Goal: Task Accomplishment & Management: Manage account settings

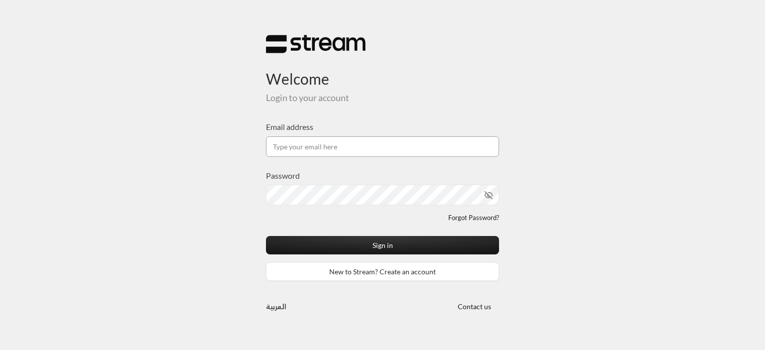
click at [336, 151] on input "Email address" at bounding box center [382, 146] width 233 height 20
click at [317, 145] on input "[EMAIL_ADDRESS][DOMAIN_NAME]" at bounding box center [382, 146] width 233 height 20
drag, startPoint x: 385, startPoint y: 149, endPoint x: 346, endPoint y: 145, distance: 38.5
click at [346, 145] on input "[EMAIL_ADDRESS][DOMAIN_NAME]" at bounding box center [382, 146] width 233 height 20
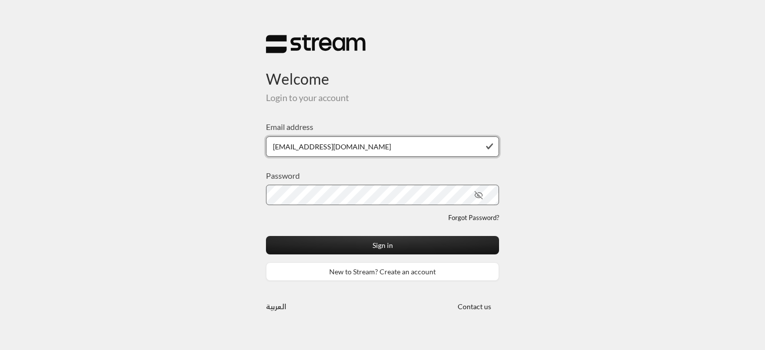
click at [291, 150] on input "[EMAIL_ADDRESS][DOMAIN_NAME]" at bounding box center [382, 146] width 233 height 20
type input "[EMAIL_ADDRESS][DOMAIN_NAME]"
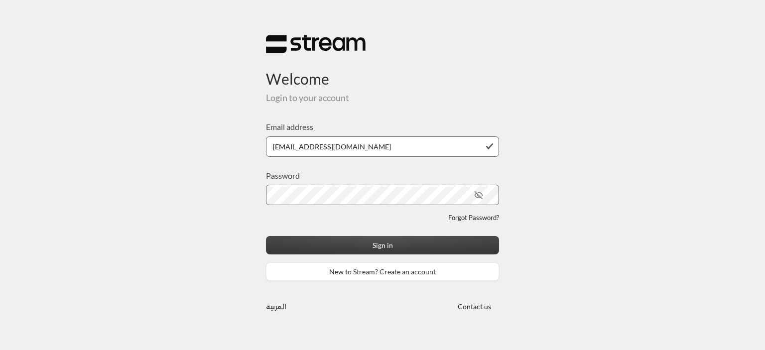
click at [408, 249] on button "Sign in" at bounding box center [382, 245] width 233 height 18
